Goal: Find specific page/section

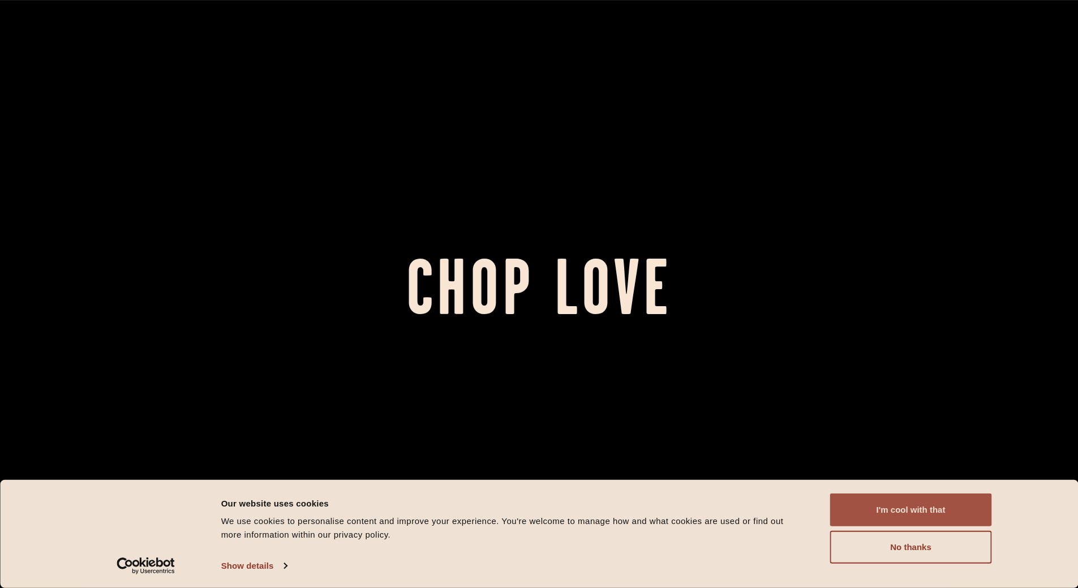
click at [887, 508] on button "I'm cool with that" at bounding box center [912, 510] width 162 height 33
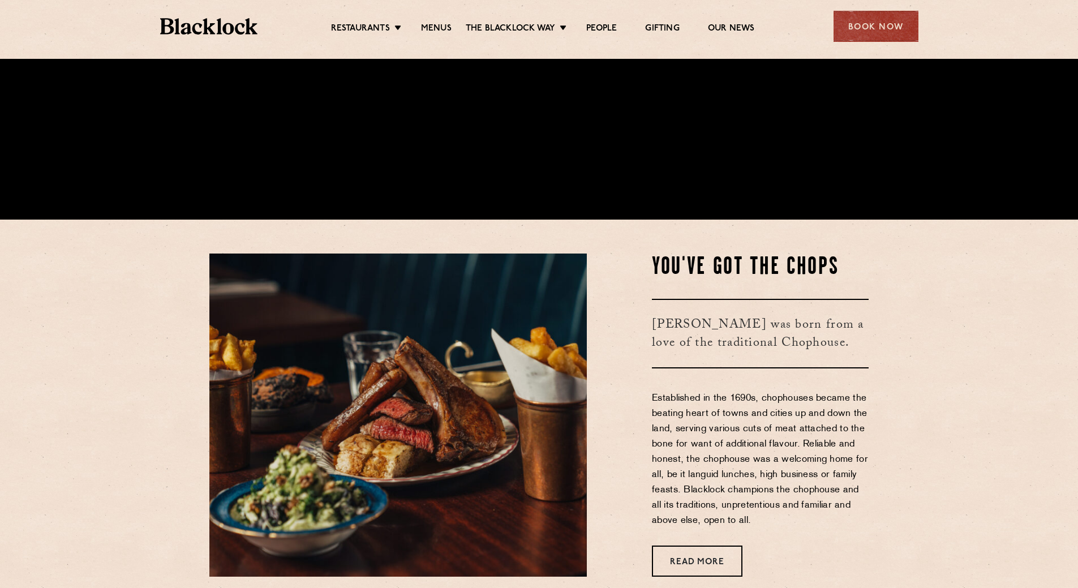
scroll to position [378, 0]
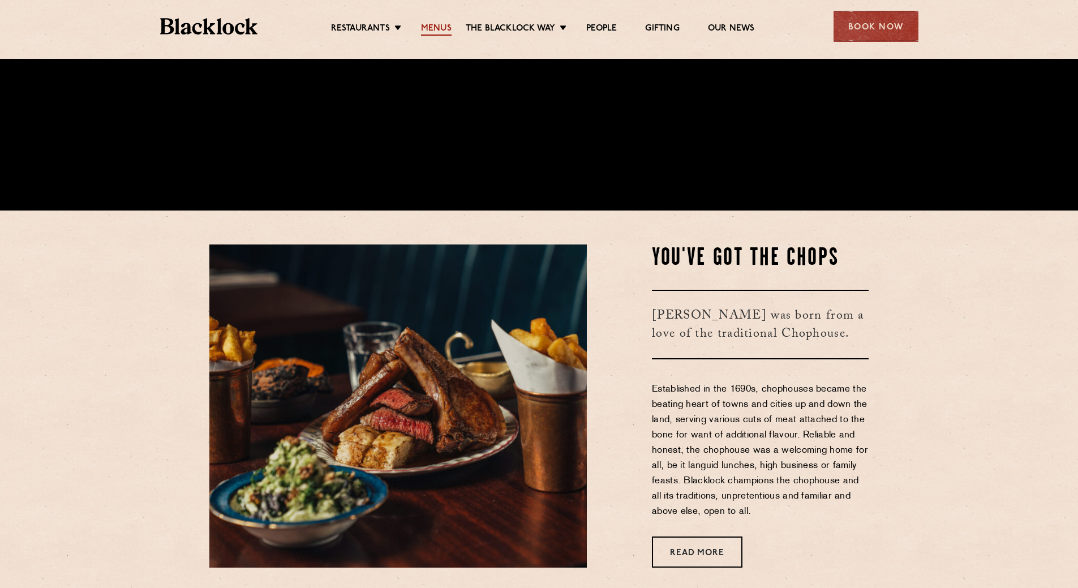
click at [442, 24] on link "Menus" at bounding box center [436, 29] width 31 height 12
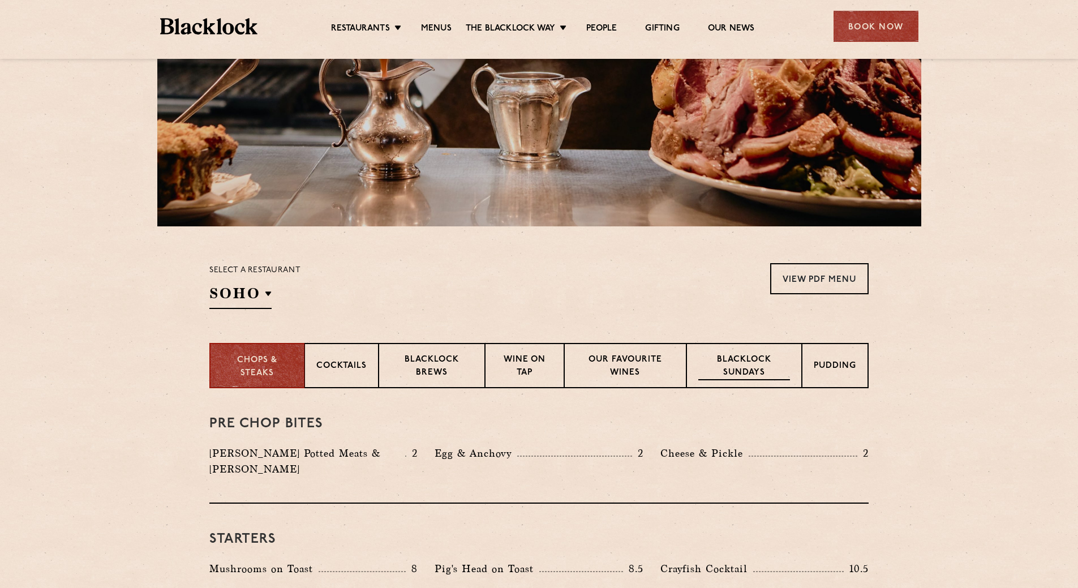
scroll to position [189, 0]
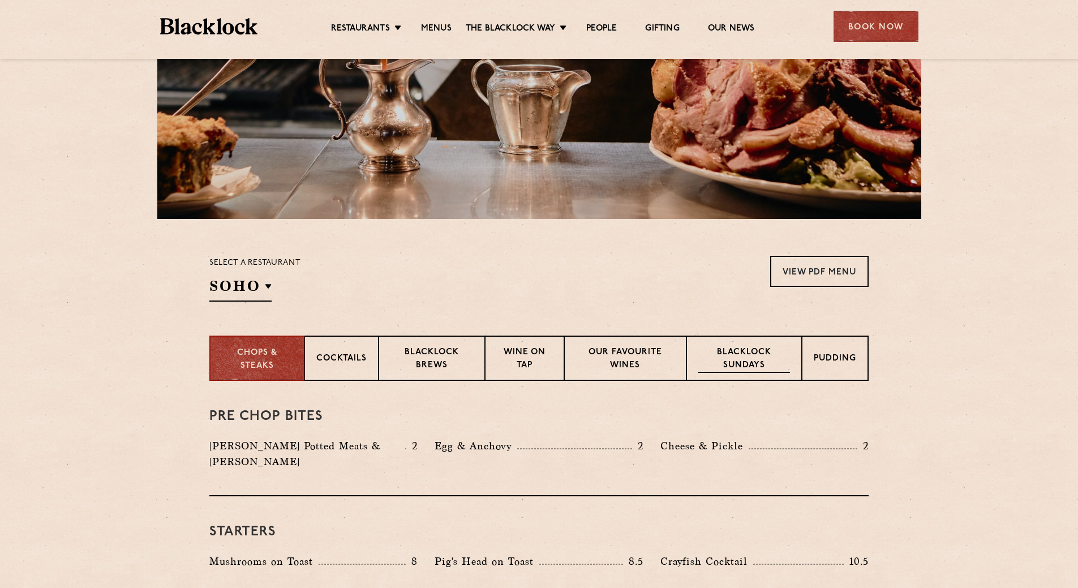
click at [743, 371] on p "Blacklock Sundays" at bounding box center [745, 359] width 92 height 27
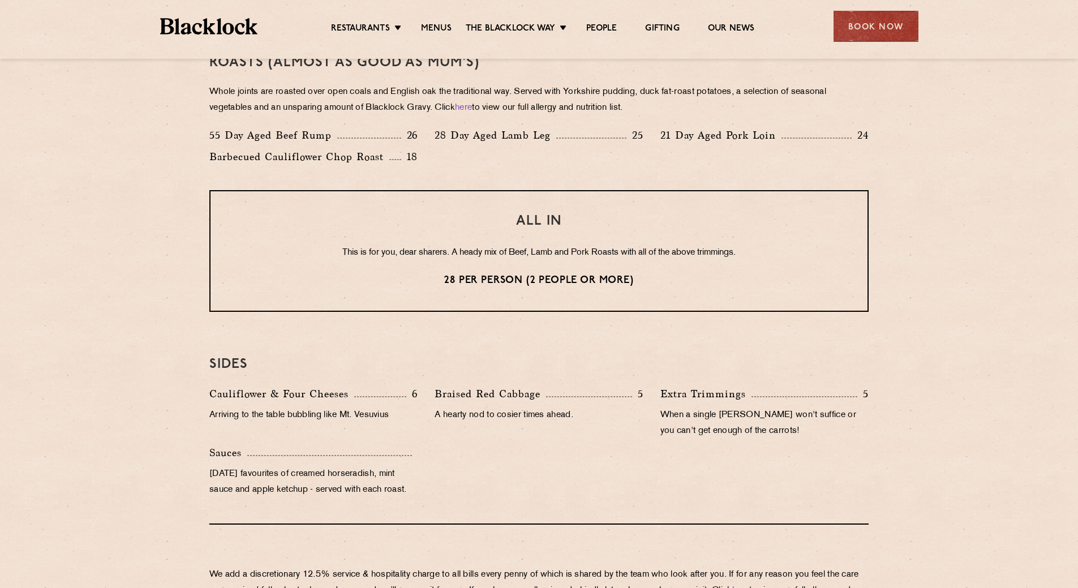
scroll to position [831, 0]
